Goal: Information Seeking & Learning: Learn about a topic

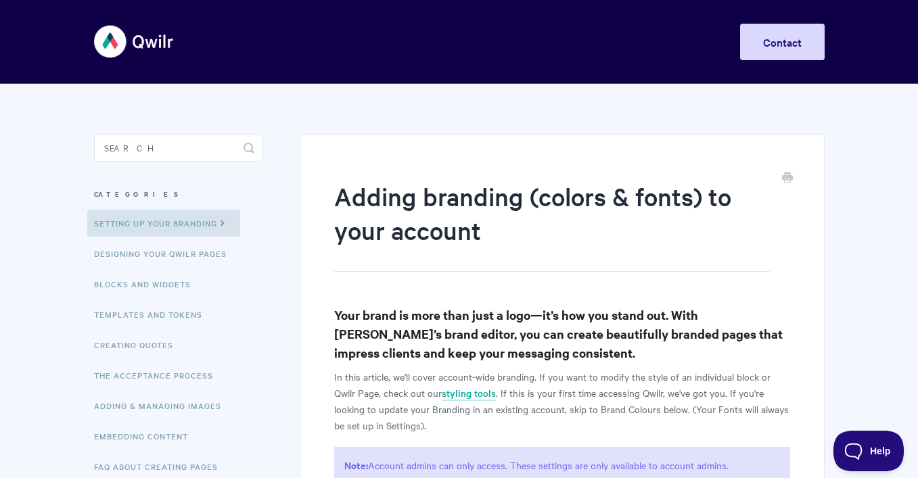
click at [125, 41] on img at bounding box center [134, 41] width 81 height 51
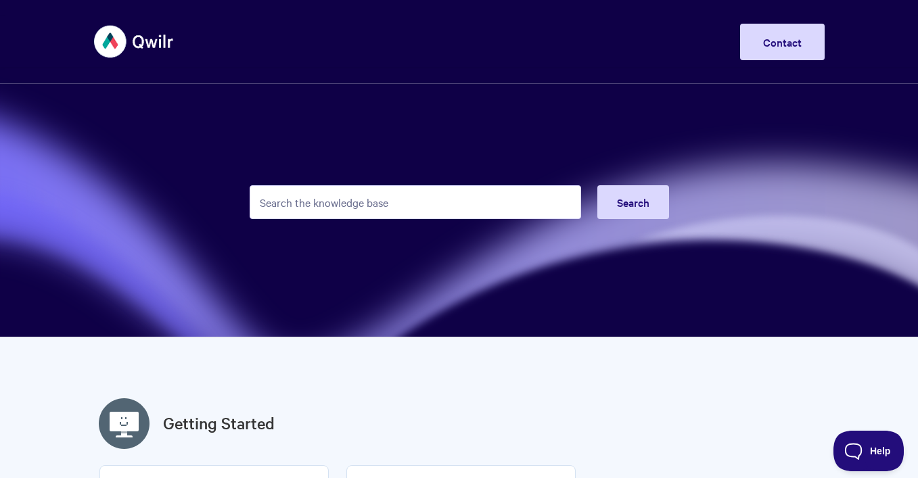
click at [154, 43] on img at bounding box center [134, 41] width 81 height 51
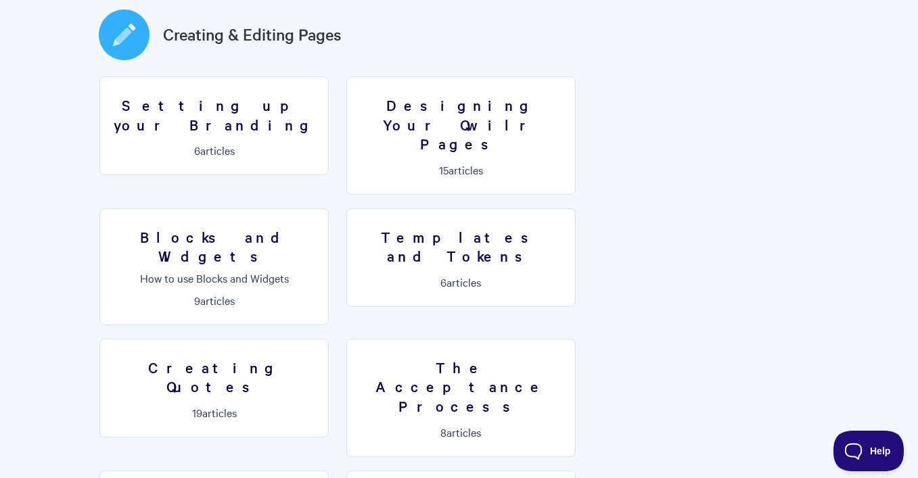
scroll to position [741, 0]
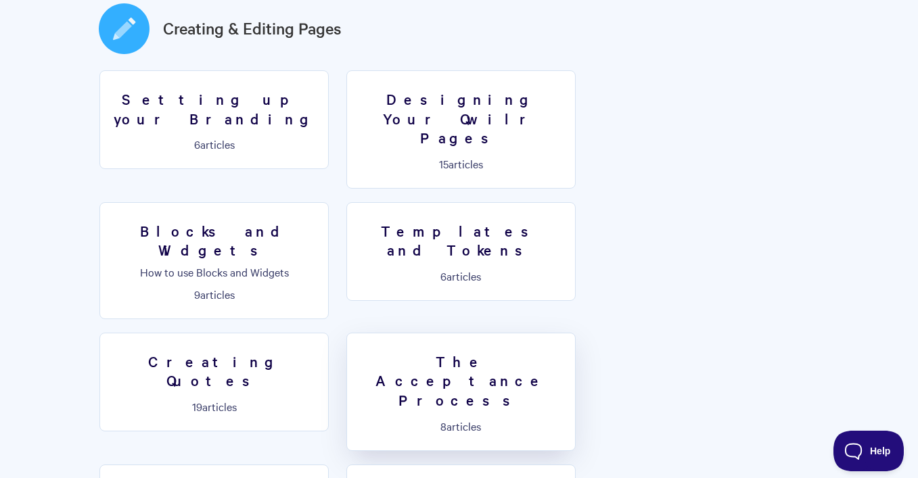
click at [567, 352] on h3 "The Acceptance Process" at bounding box center [461, 381] width 212 height 58
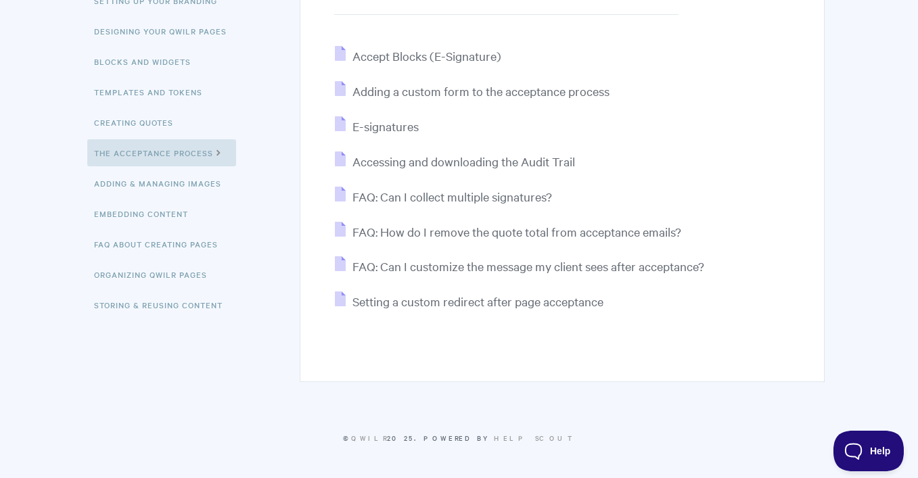
scroll to position [222, 0]
click at [564, 300] on span "Setting a custom redirect after page acceptance" at bounding box center [478, 302] width 251 height 16
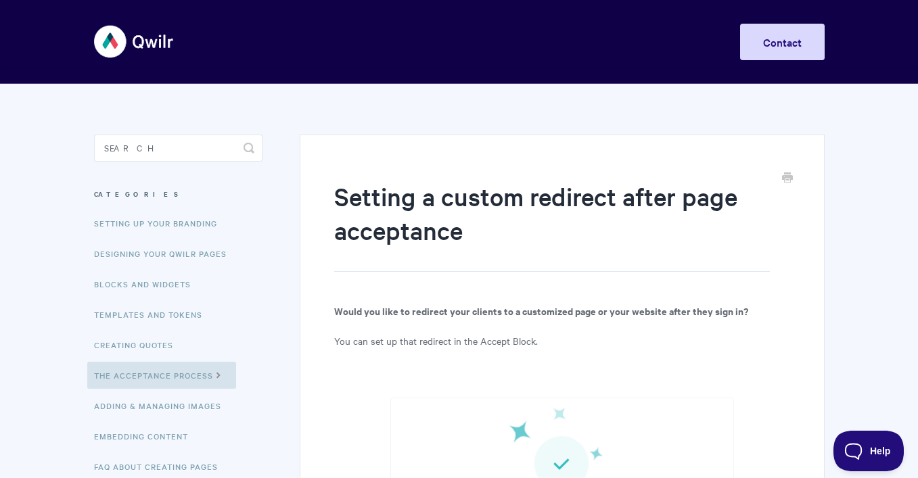
click at [145, 35] on img at bounding box center [134, 41] width 81 height 51
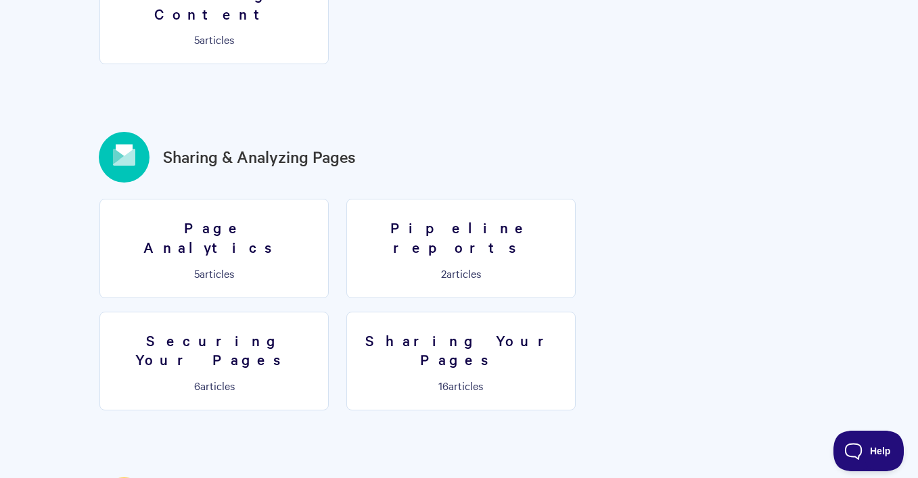
scroll to position [1527, 0]
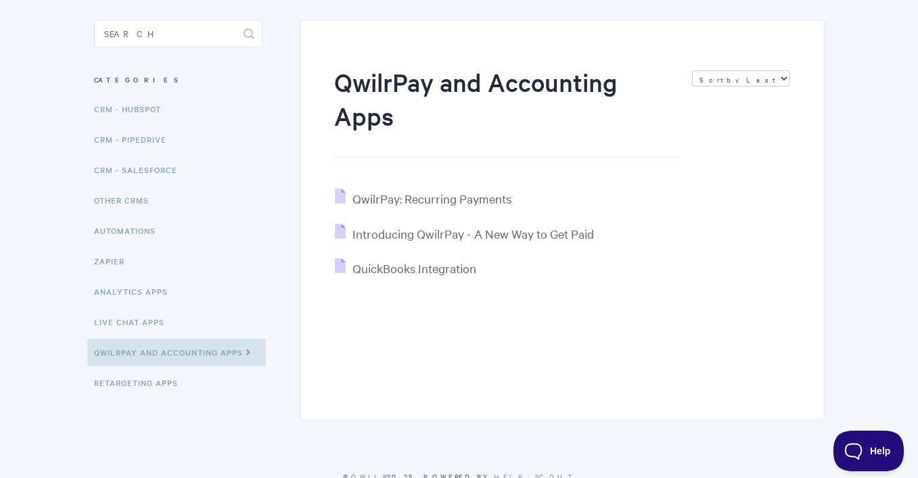
scroll to position [153, 0]
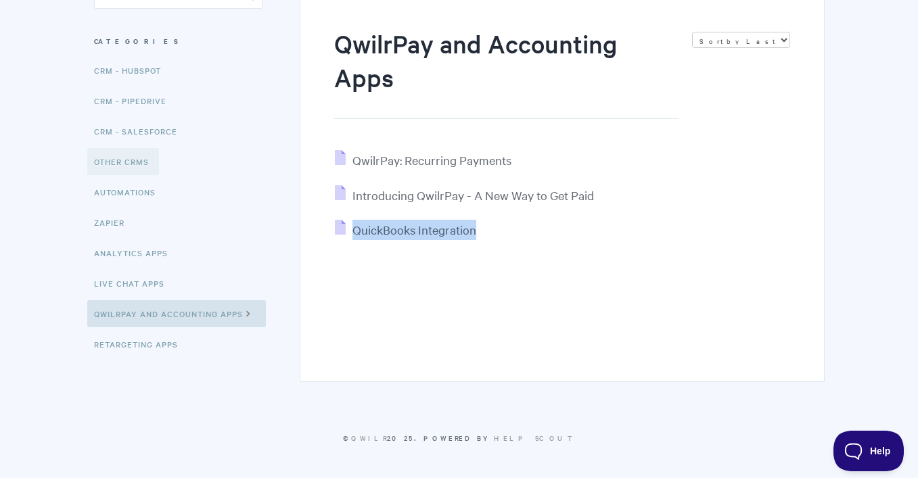
click at [135, 162] on link "Other CRMs" at bounding box center [123, 161] width 72 height 27
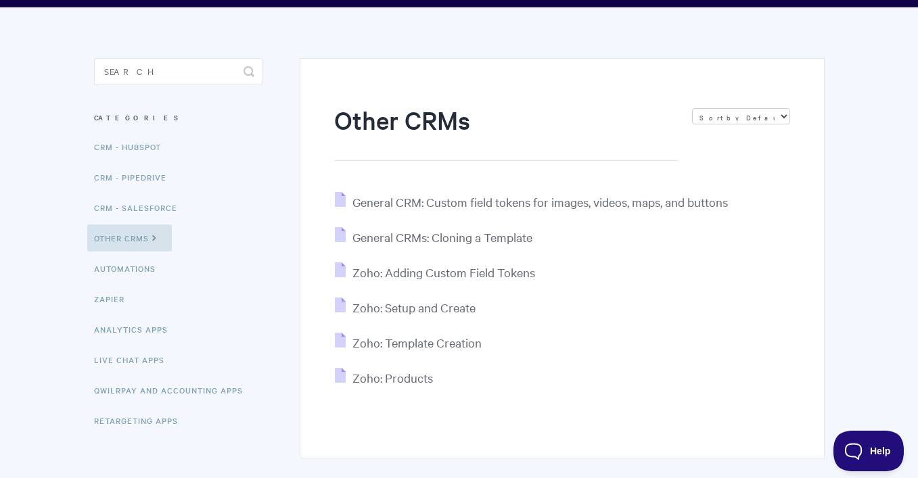
scroll to position [80, 0]
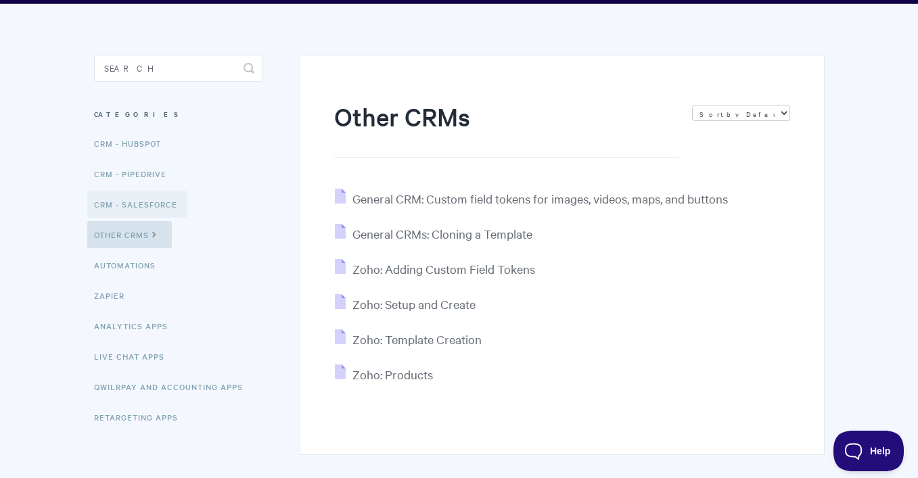
click at [163, 200] on link "CRM - Salesforce" at bounding box center [137, 204] width 100 height 27
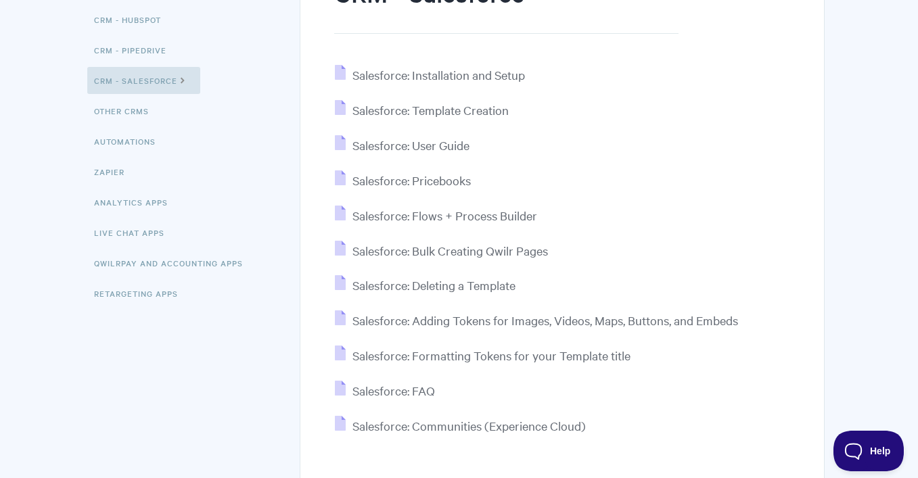
scroll to position [203, 0]
click at [135, 29] on link "CRM - HubSpot" at bounding box center [129, 20] width 84 height 27
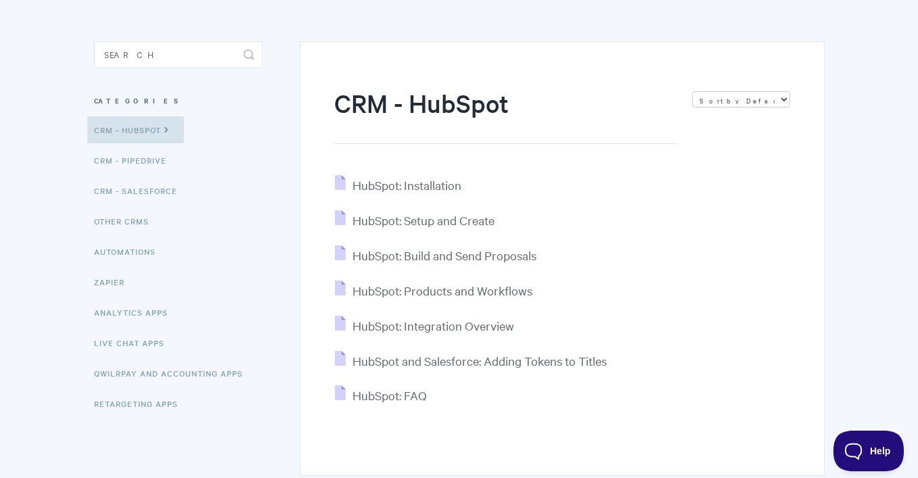
scroll to position [94, 0]
click at [145, 175] on ul "CRM - HubSpot CRM - Pipedrive CRM - Salesforce Other CRMs Automations Zapier An…" at bounding box center [178, 266] width 168 height 301
click at [148, 163] on link "CRM - Pipedrive" at bounding box center [131, 159] width 89 height 27
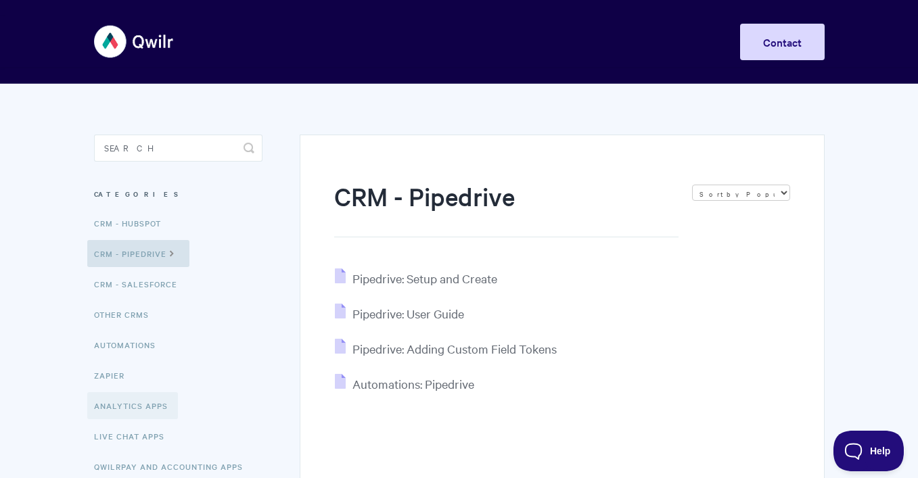
click at [141, 405] on link "Analytics Apps" at bounding box center [132, 405] width 91 height 27
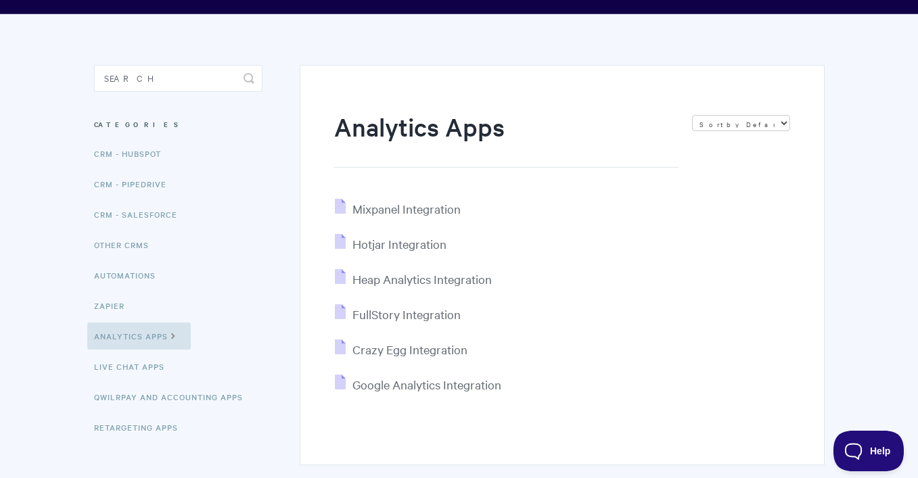
scroll to position [71, 0]
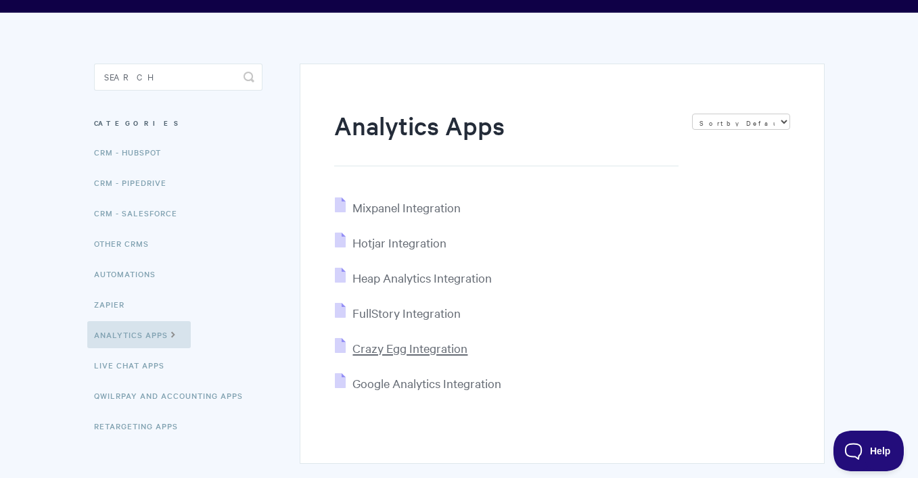
click at [458, 350] on span "Crazy Egg Integration" at bounding box center [410, 348] width 115 height 16
